Goal: Transaction & Acquisition: Purchase product/service

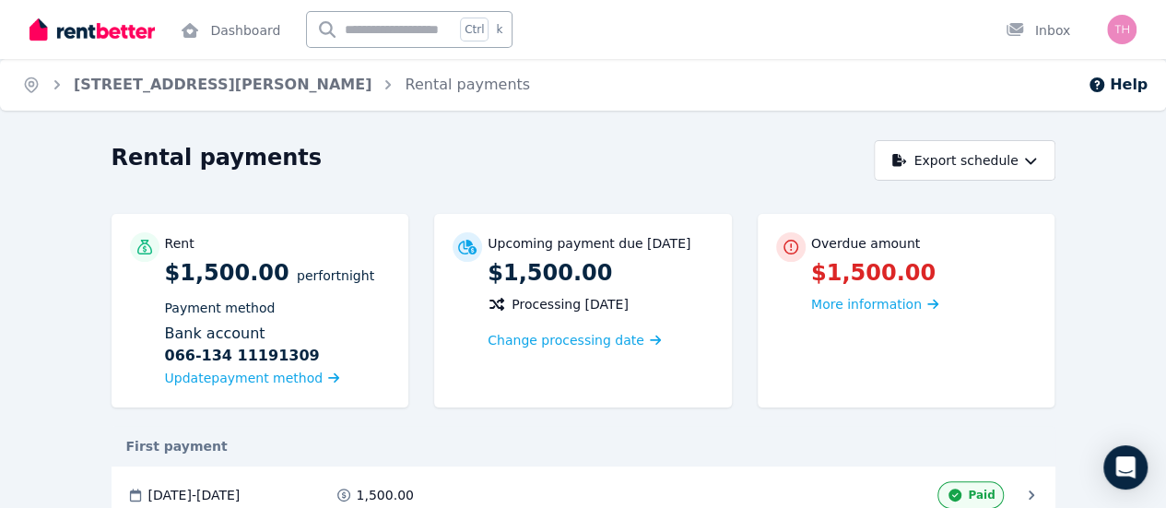
click at [887, 309] on span "More information" at bounding box center [866, 304] width 111 height 15
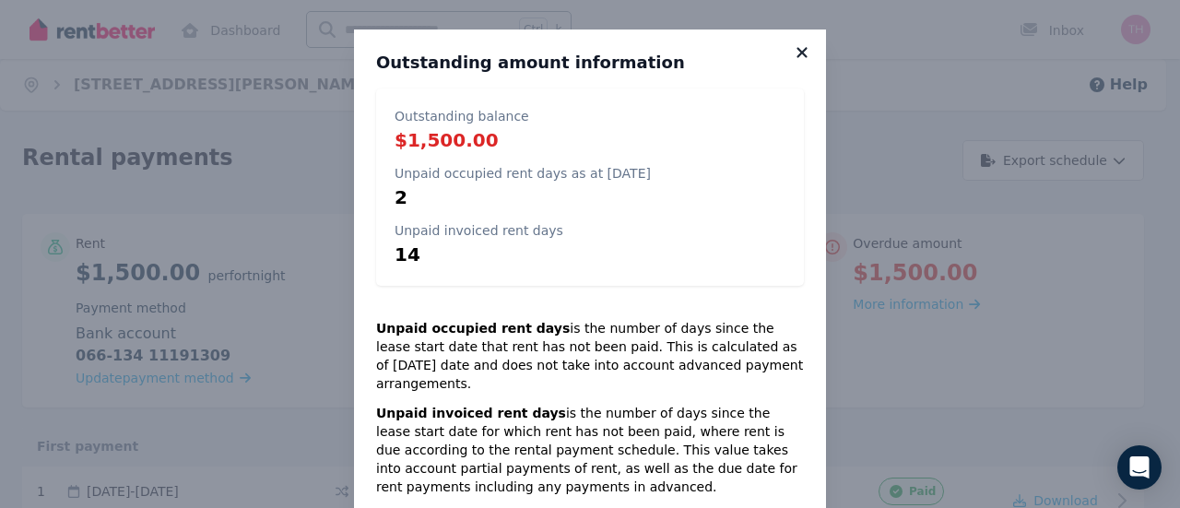
click at [793, 53] on icon at bounding box center [802, 52] width 18 height 17
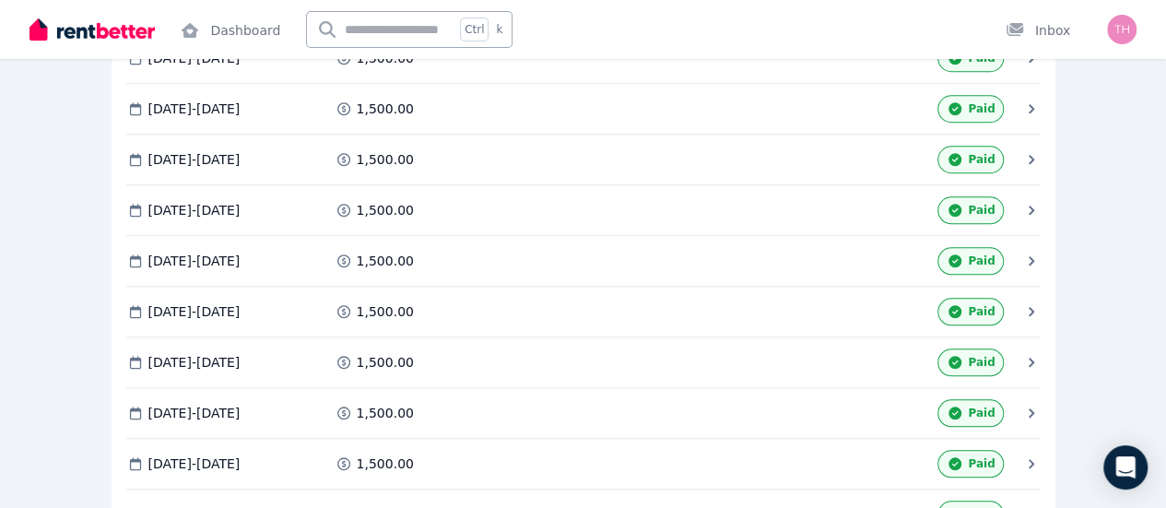
scroll to position [1291, 0]
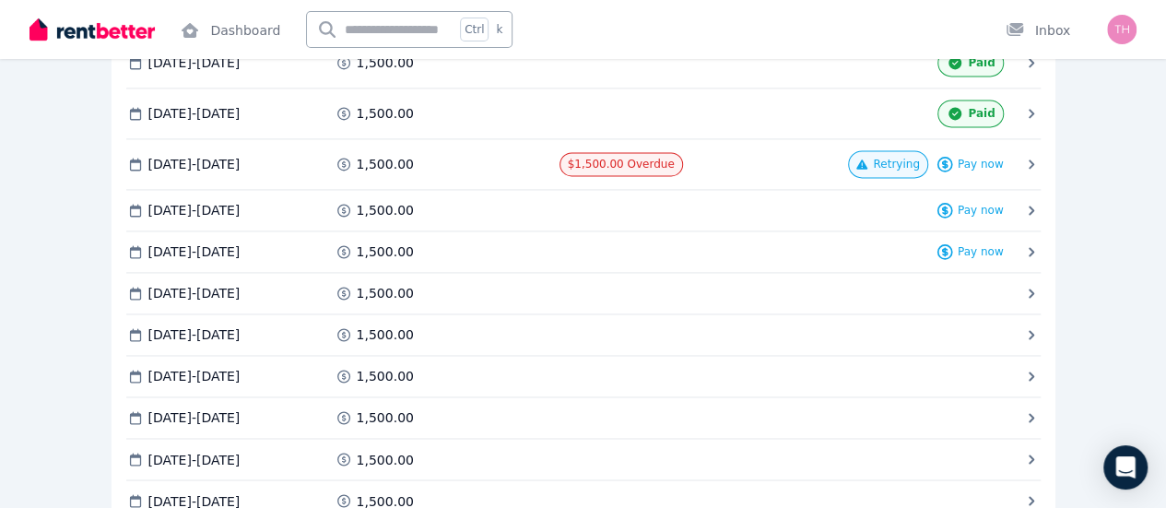
click at [0, 0] on span "Pay now" at bounding box center [0, 0] width 0 height 0
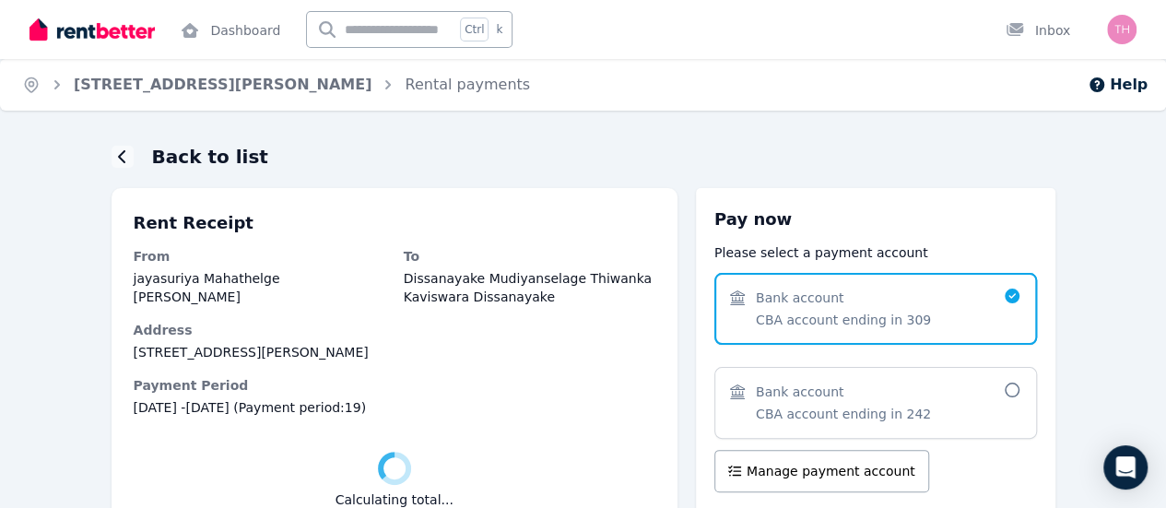
scroll to position [164, 0]
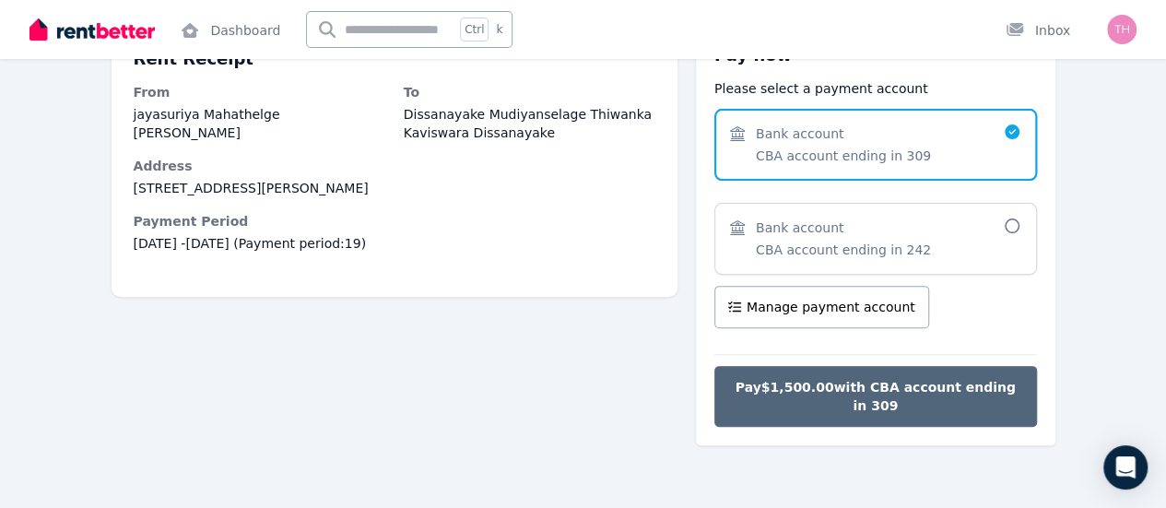
click at [942, 386] on span "Pay $1,500.00 with CBA account ending in 309" at bounding box center [876, 396] width 284 height 37
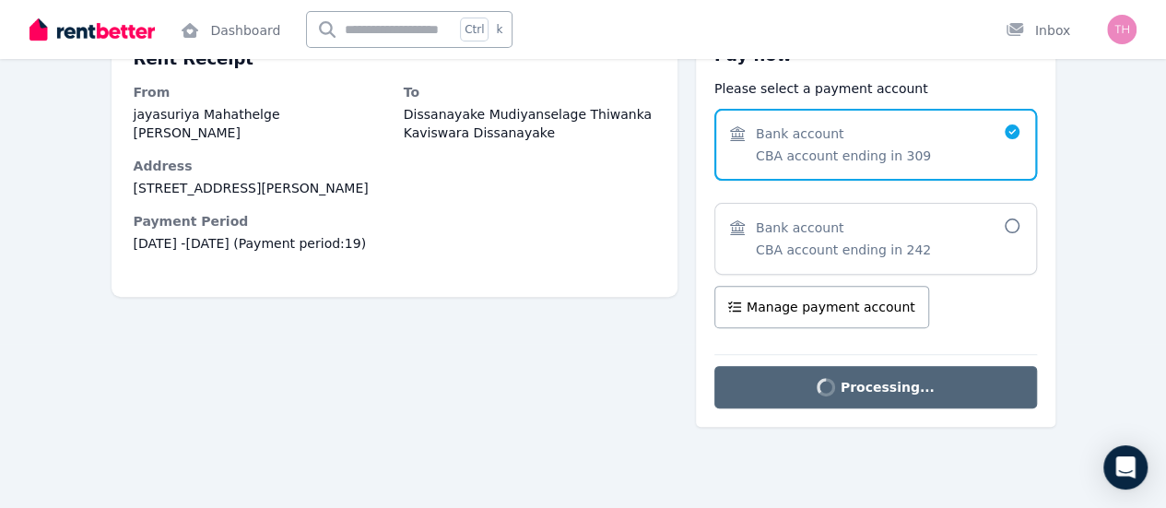
scroll to position [18, 0]
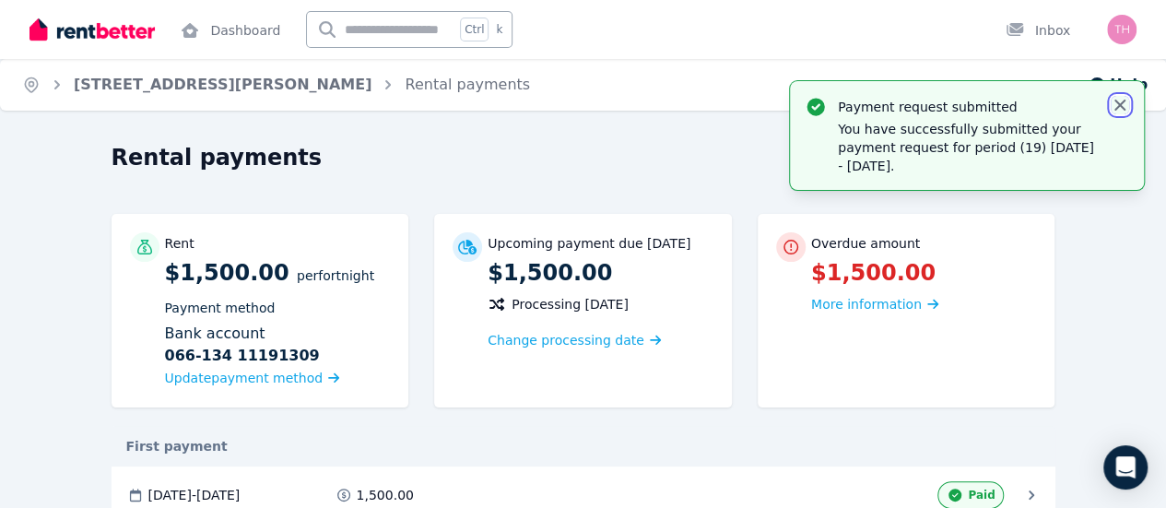
click at [1120, 104] on icon "button" at bounding box center [1120, 105] width 11 height 11
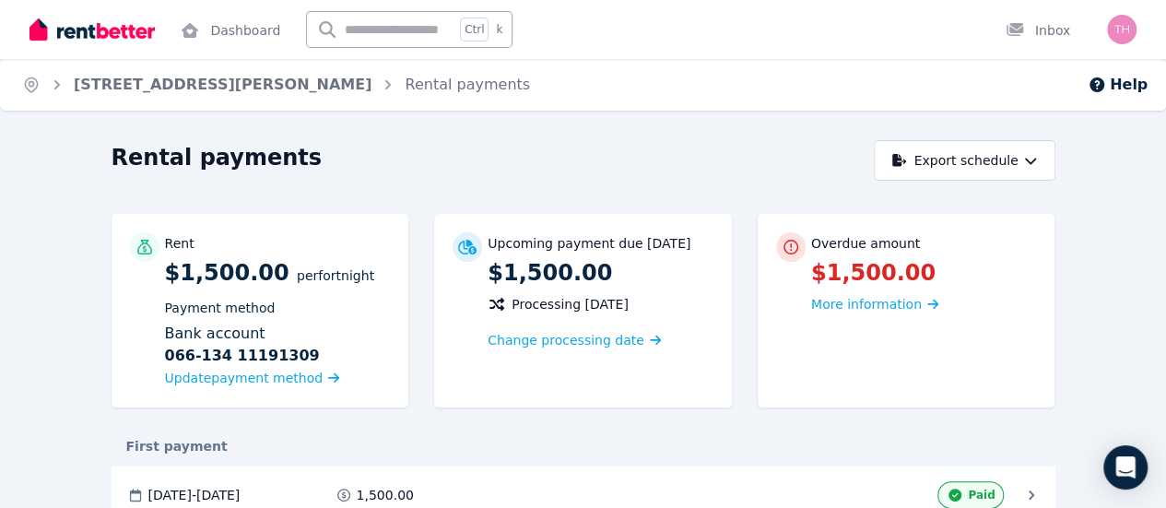
click at [132, 38] on img at bounding box center [92, 30] width 125 height 28
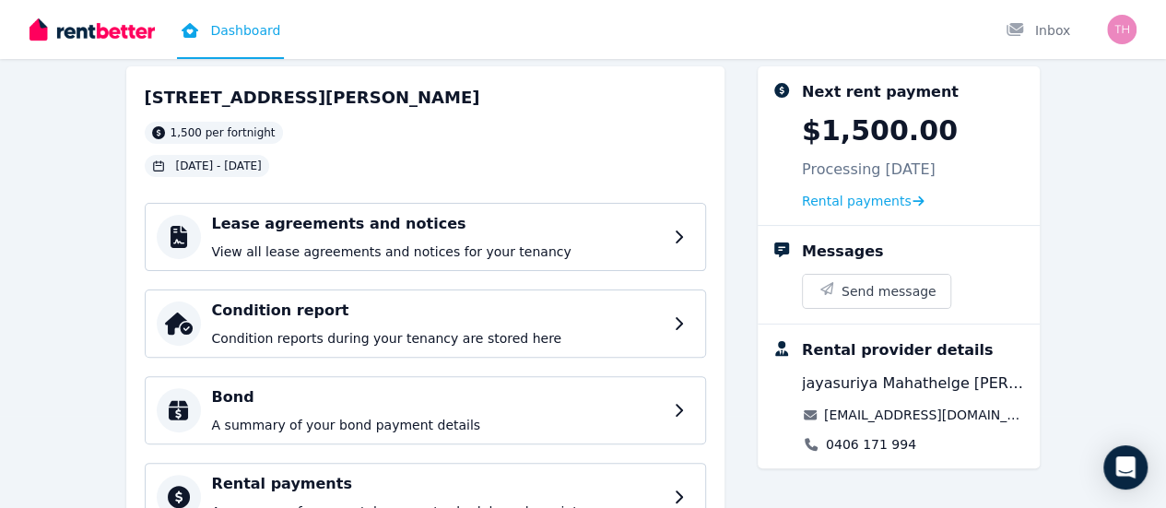
scroll to position [184, 0]
